Goal: Task Accomplishment & Management: Manage account settings

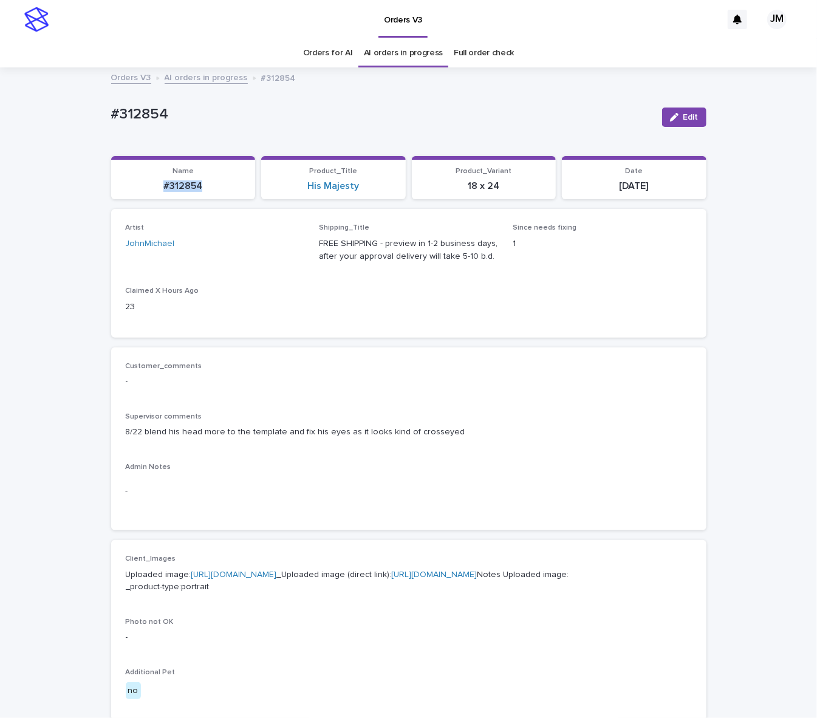
click at [205, 185] on p "#312854" at bounding box center [183, 186] width 130 height 12
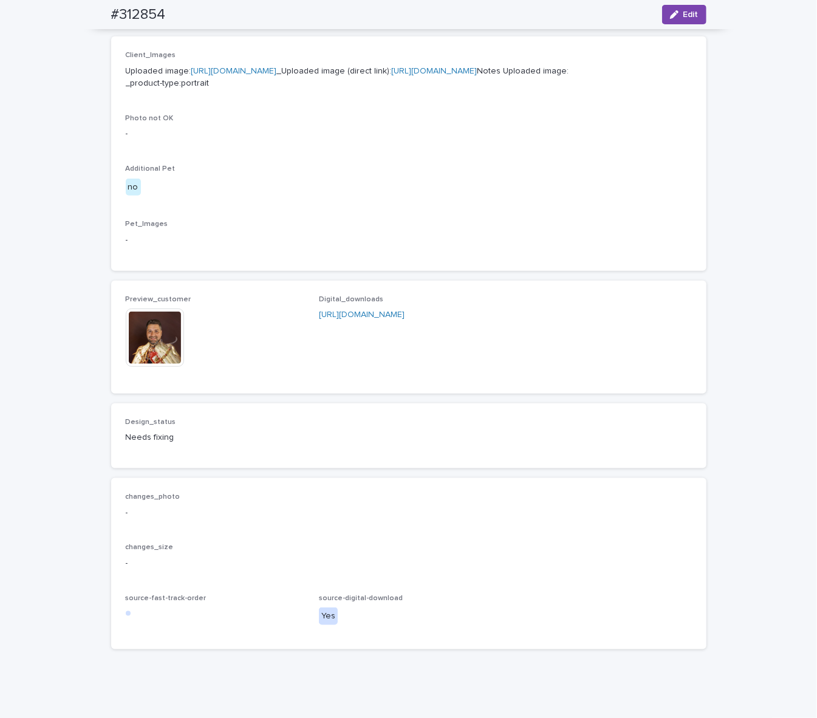
scroll to position [615, 0]
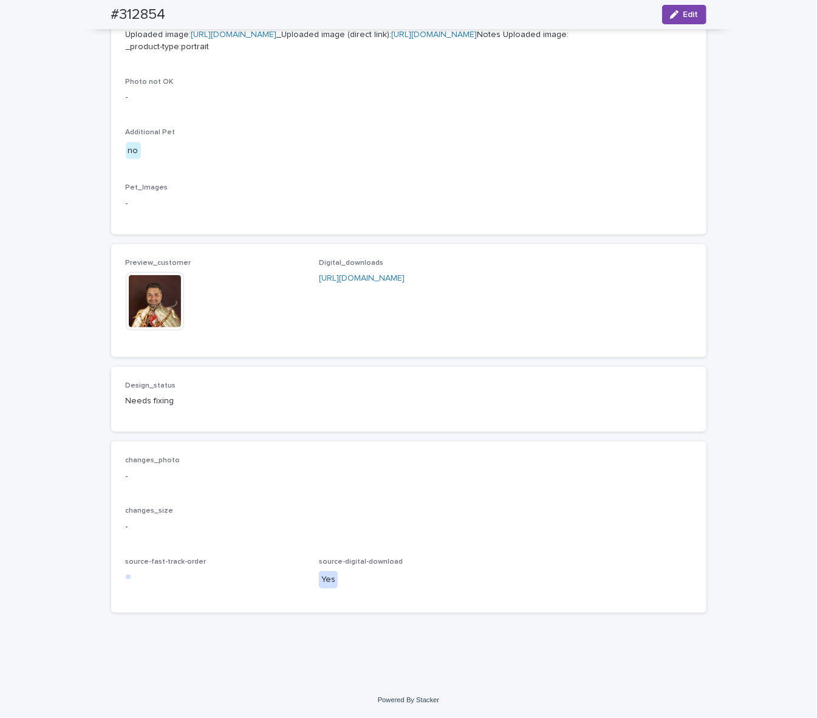
click at [157, 306] on img at bounding box center [155, 301] width 58 height 58
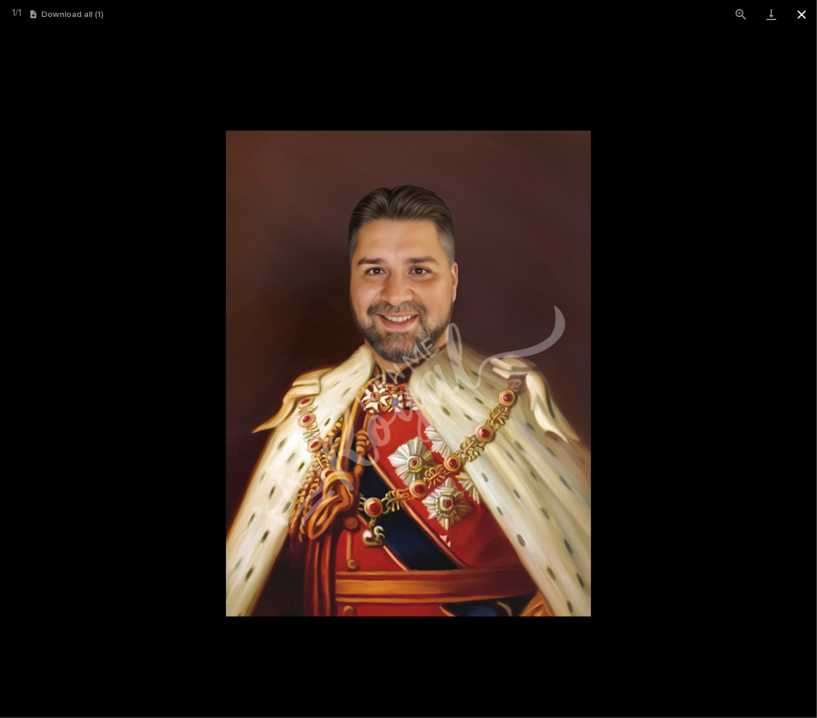
click at [804, 18] on button "Close gallery" at bounding box center [802, 14] width 30 height 29
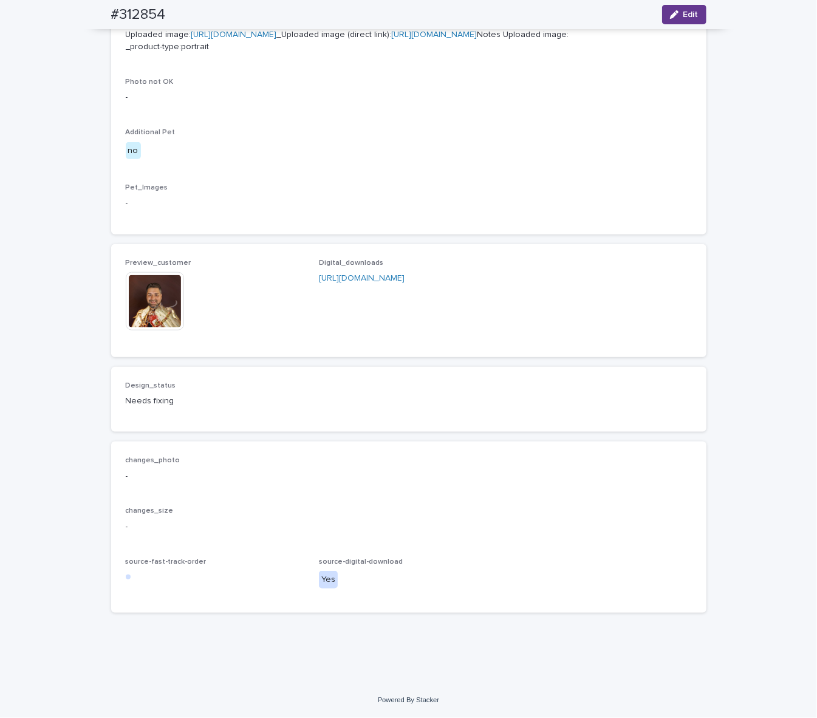
click at [691, 15] on span "Edit" at bounding box center [691, 14] width 15 height 9
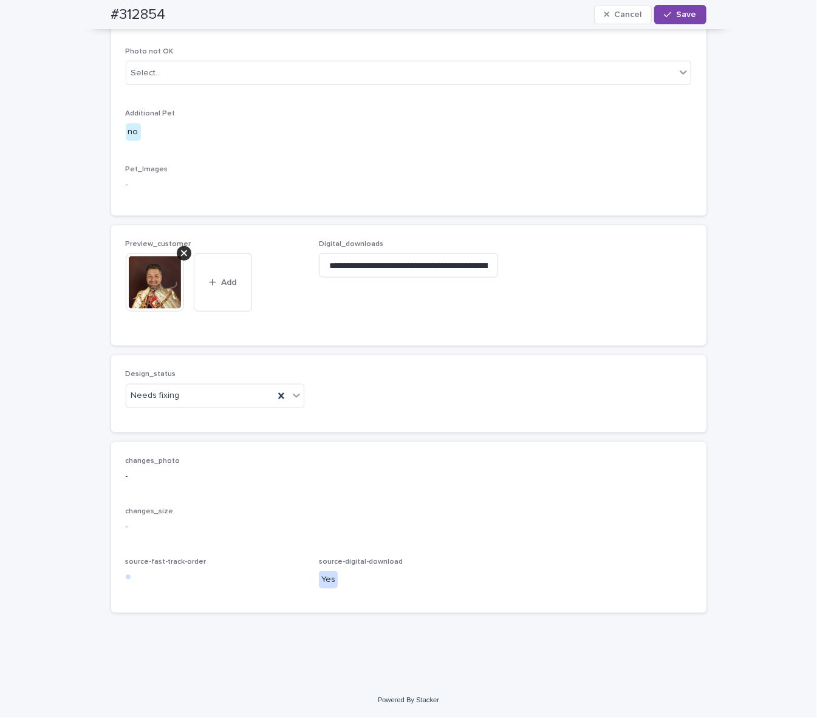
scroll to position [631, 0]
click at [193, 406] on div "Needs fixing" at bounding box center [200, 396] width 148 height 20
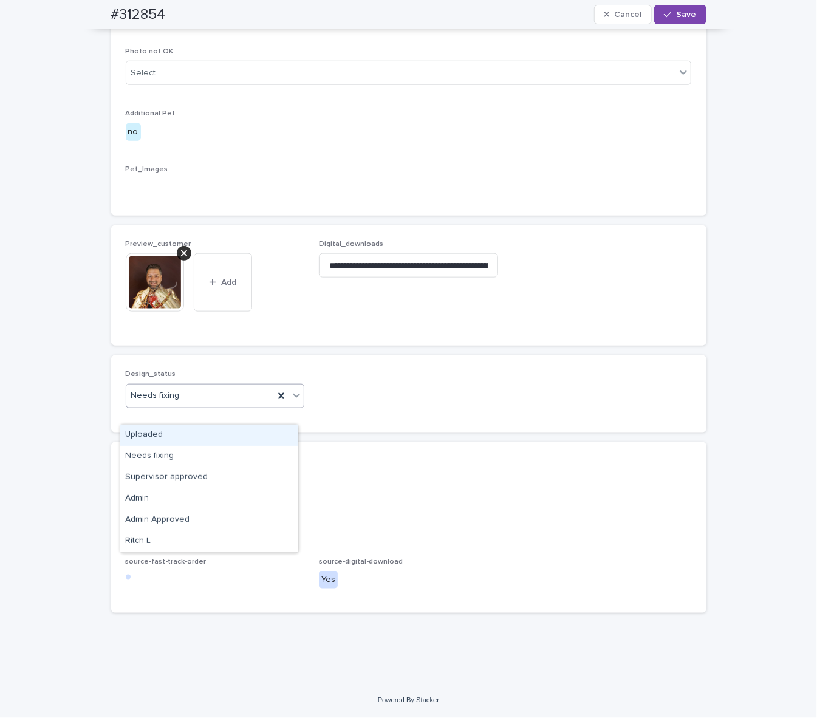
click at [170, 436] on div "Uploaded" at bounding box center [209, 435] width 178 height 21
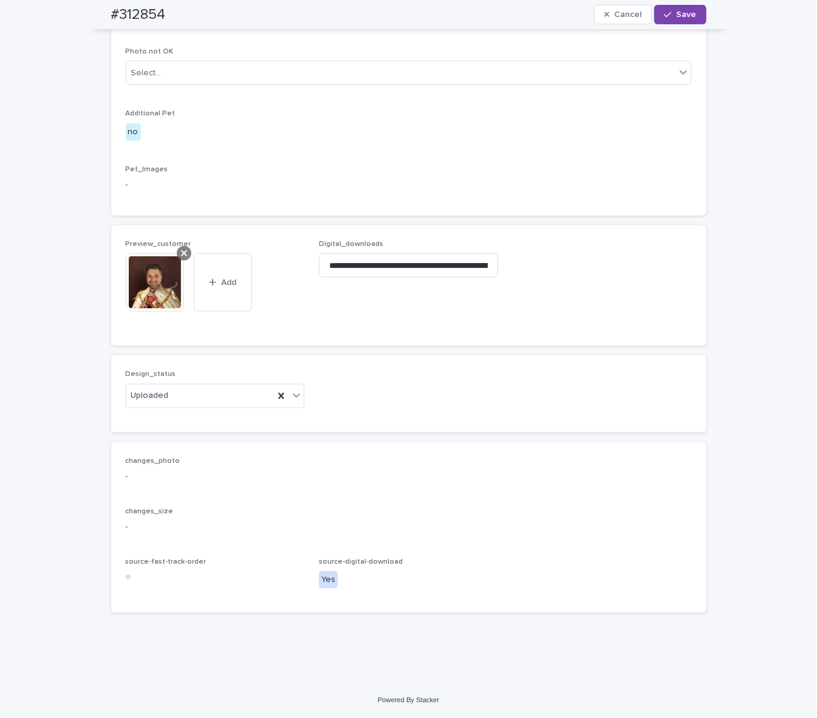
click at [181, 258] on icon at bounding box center [184, 254] width 6 height 10
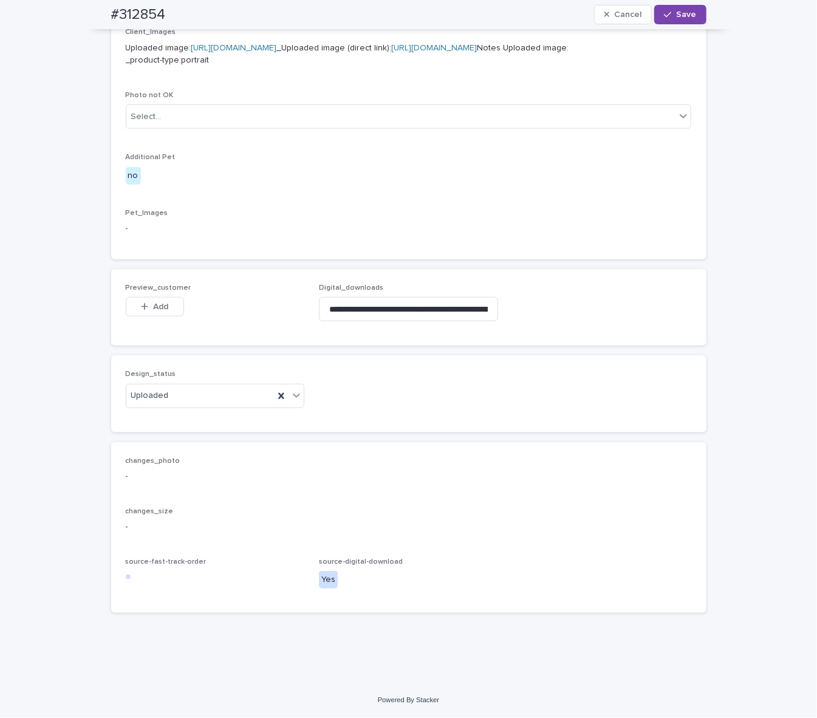
scroll to position [603, 0]
click at [163, 305] on button "Add" at bounding box center [155, 306] width 58 height 19
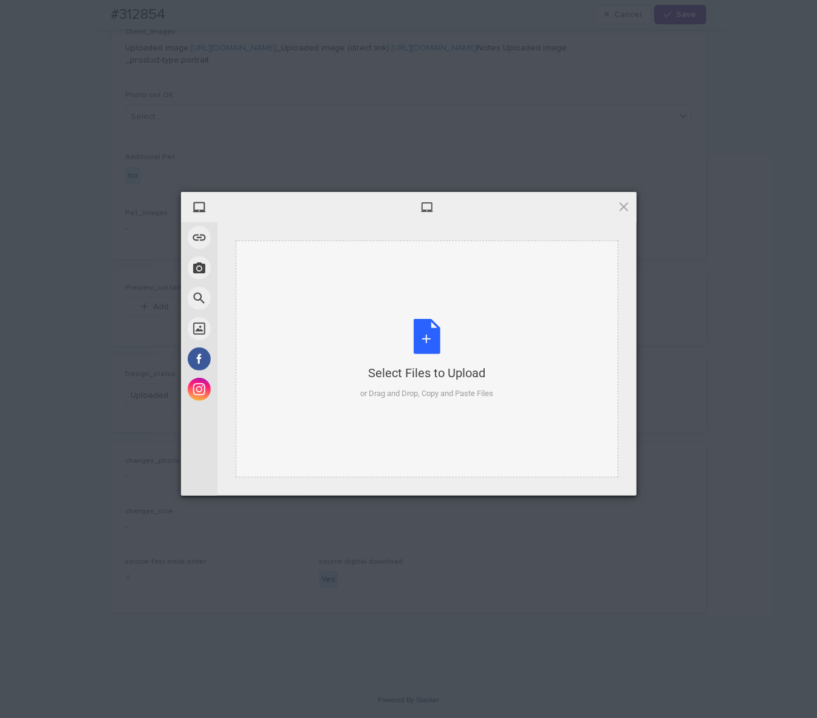
click at [479, 341] on div "Select Files to Upload or Drag and Drop, Copy and Paste Files" at bounding box center [426, 359] width 133 height 81
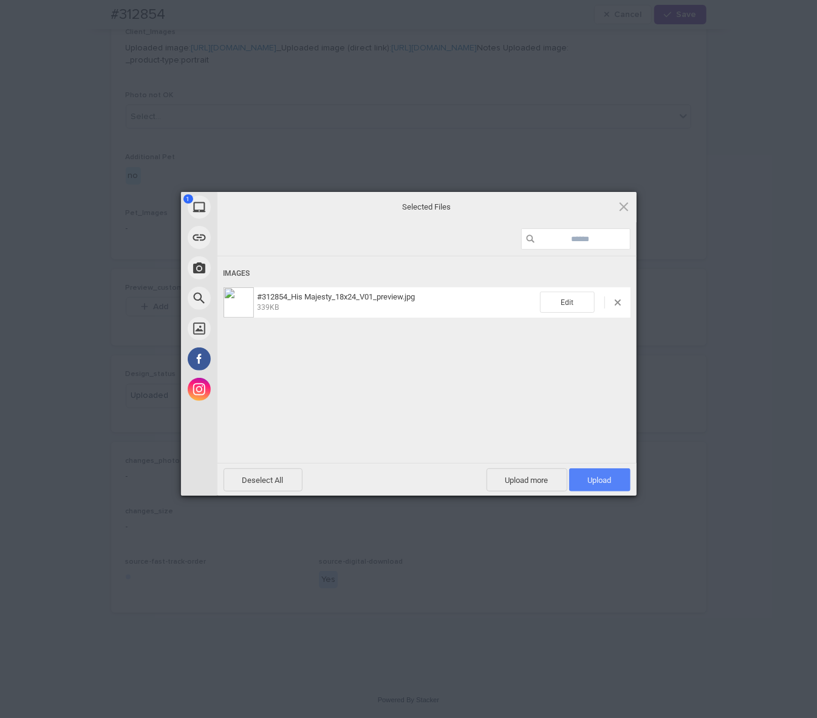
click at [619, 480] on span "Upload 1" at bounding box center [599, 479] width 61 height 23
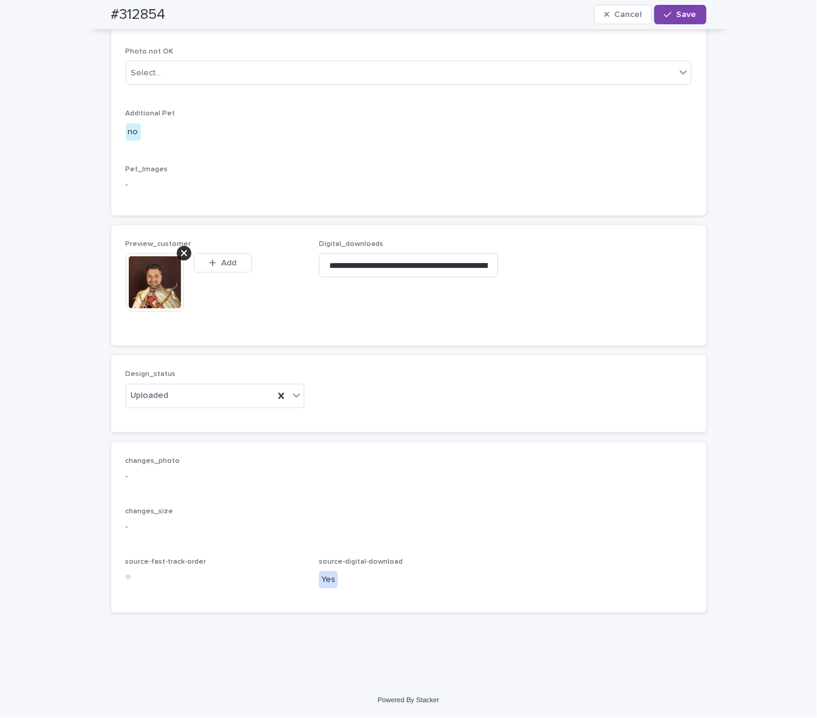
scroll to position [625, 0]
click at [688, 18] on span "Save" at bounding box center [687, 14] width 20 height 9
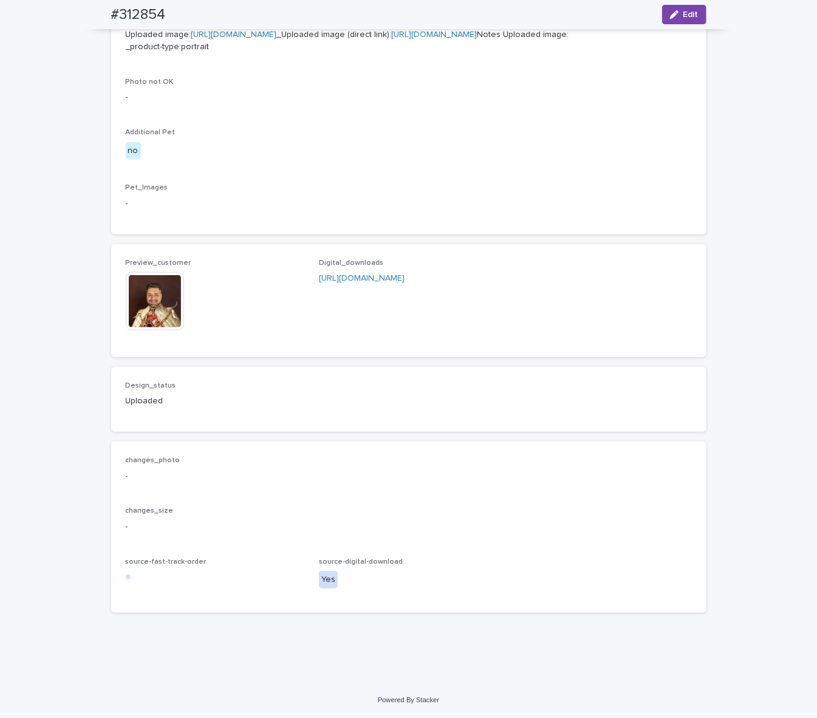
scroll to position [608, 0]
click at [154, 294] on img at bounding box center [155, 301] width 58 height 58
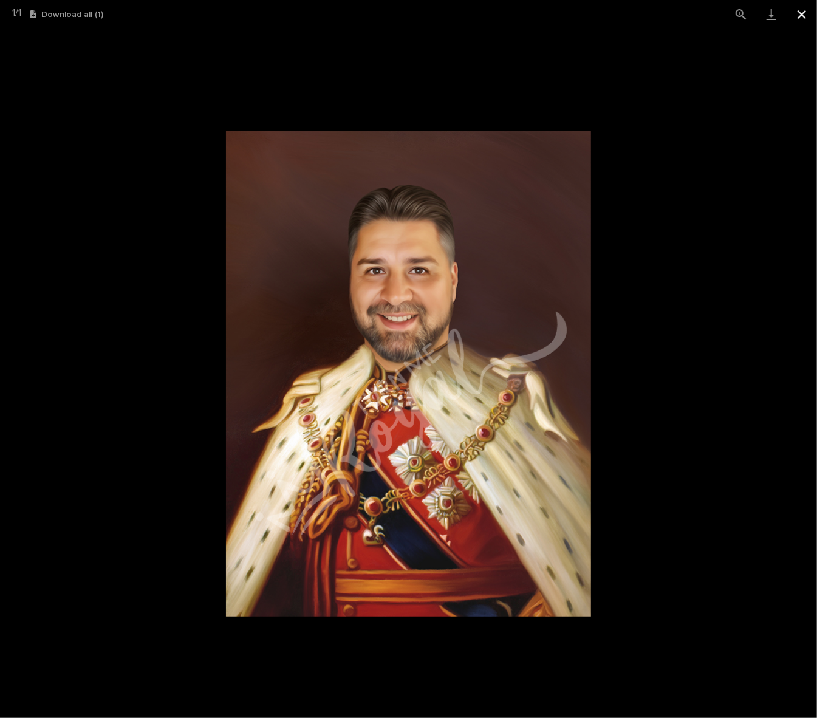
click at [805, 13] on button "Close gallery" at bounding box center [802, 14] width 30 height 29
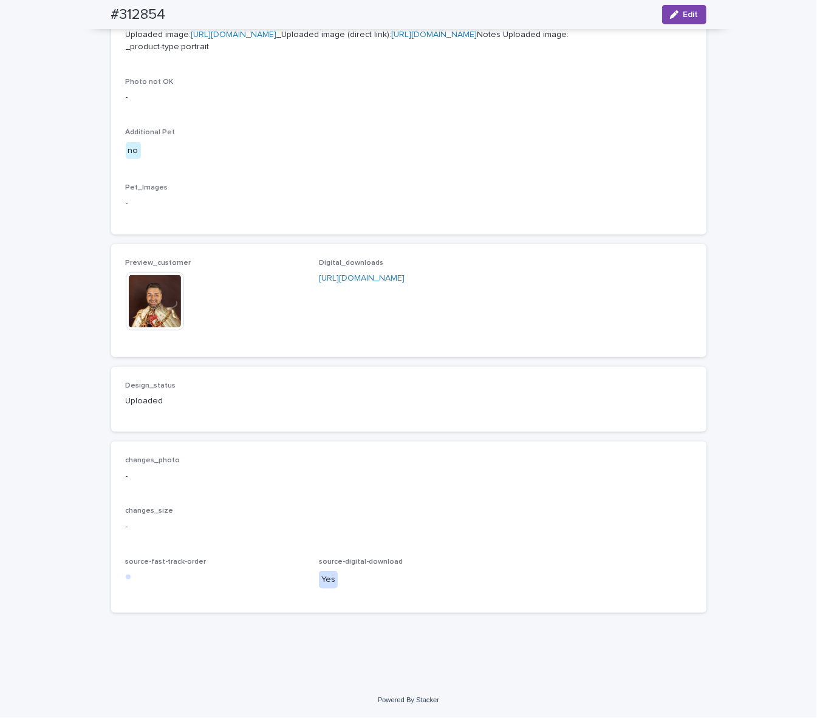
click at [154, 311] on img at bounding box center [155, 301] width 58 height 58
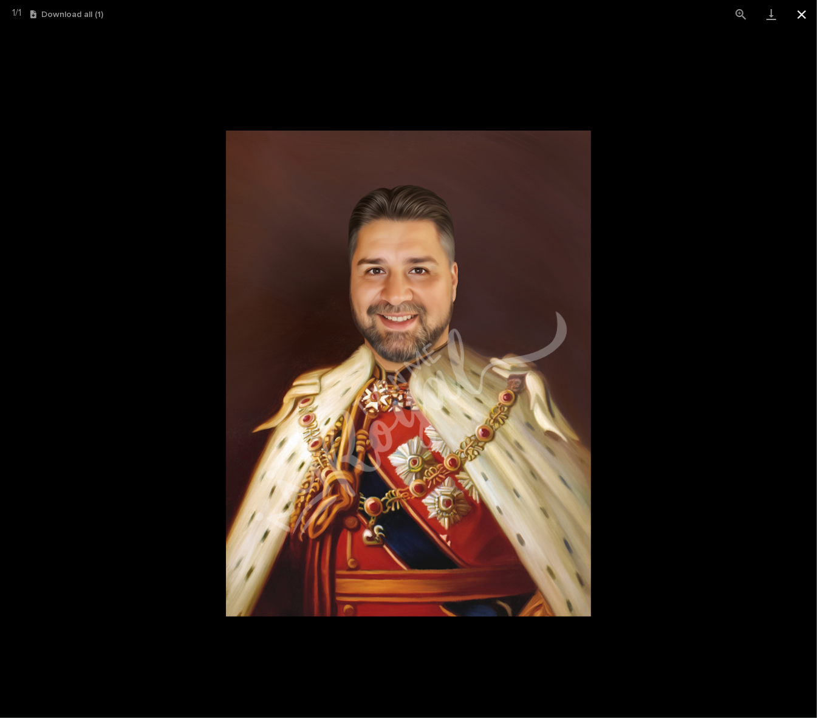
click at [804, 15] on button "Close gallery" at bounding box center [802, 14] width 30 height 29
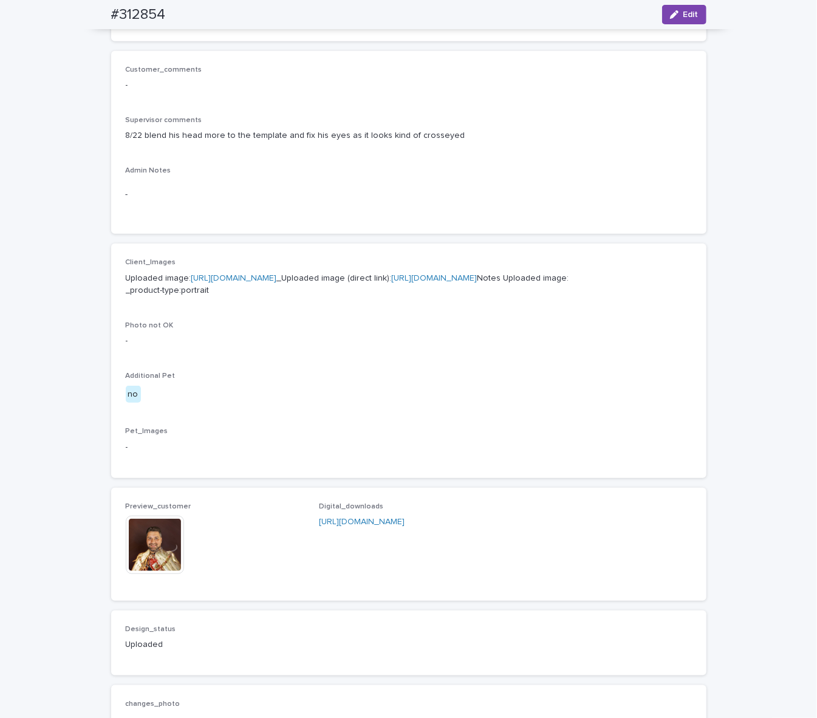
scroll to position [284, 0]
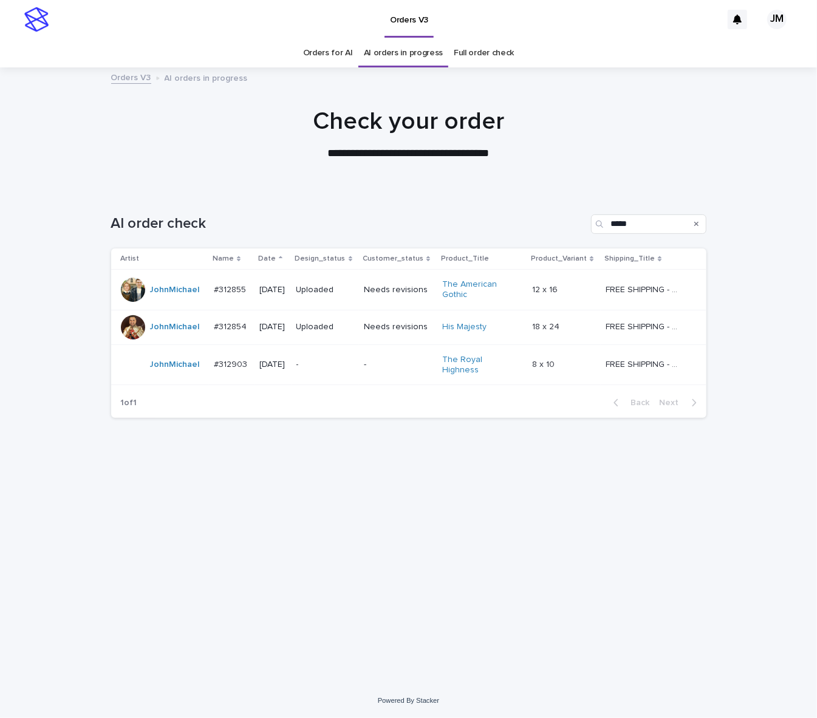
click at [331, 360] on p "-" at bounding box center [326, 365] width 58 height 10
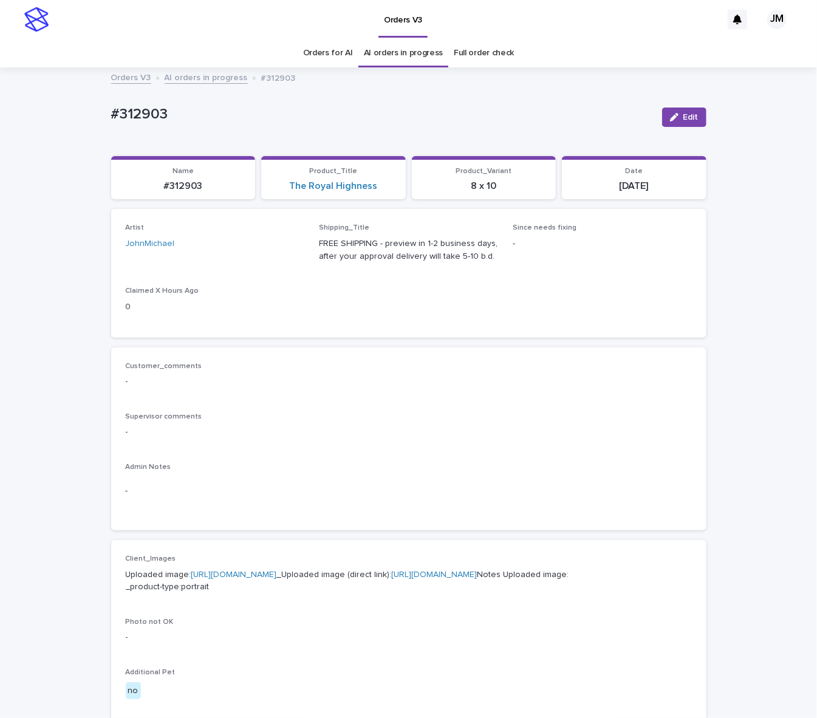
scroll to position [243, 0]
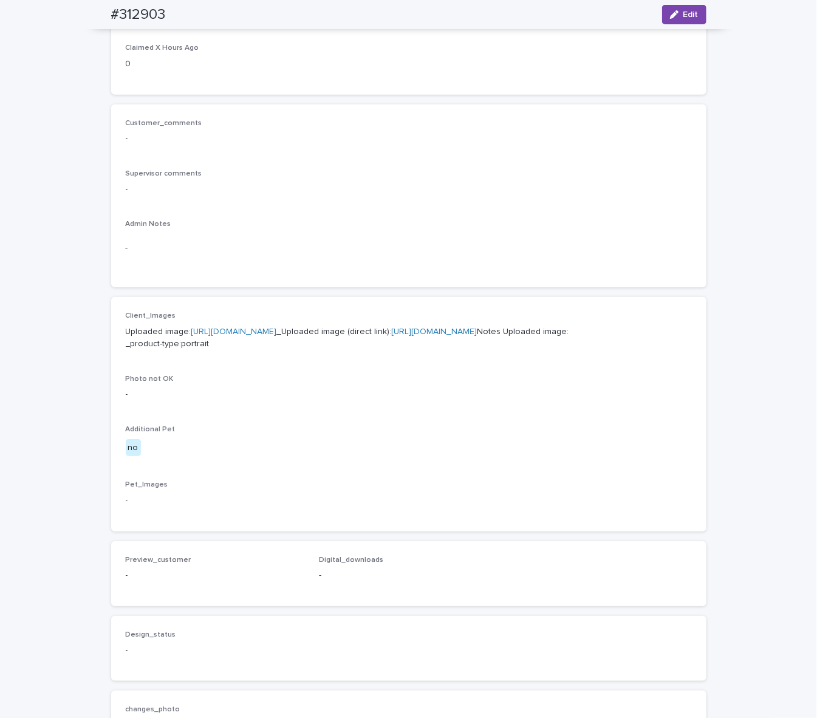
click at [392, 336] on link "[URL][DOMAIN_NAME]" at bounding box center [435, 331] width 86 height 9
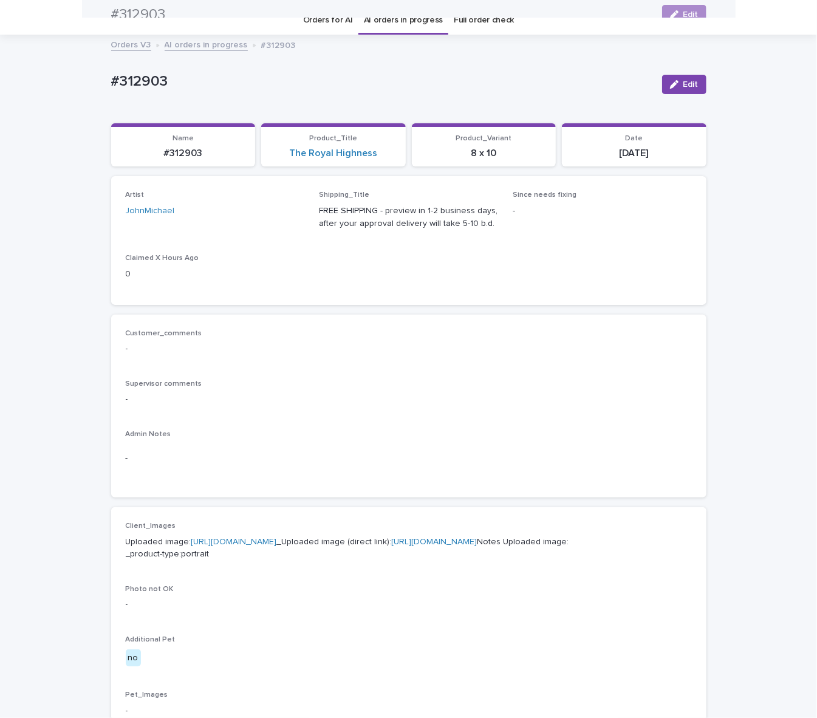
scroll to position [0, 0]
